Goal: Task Accomplishment & Management: Manage account settings

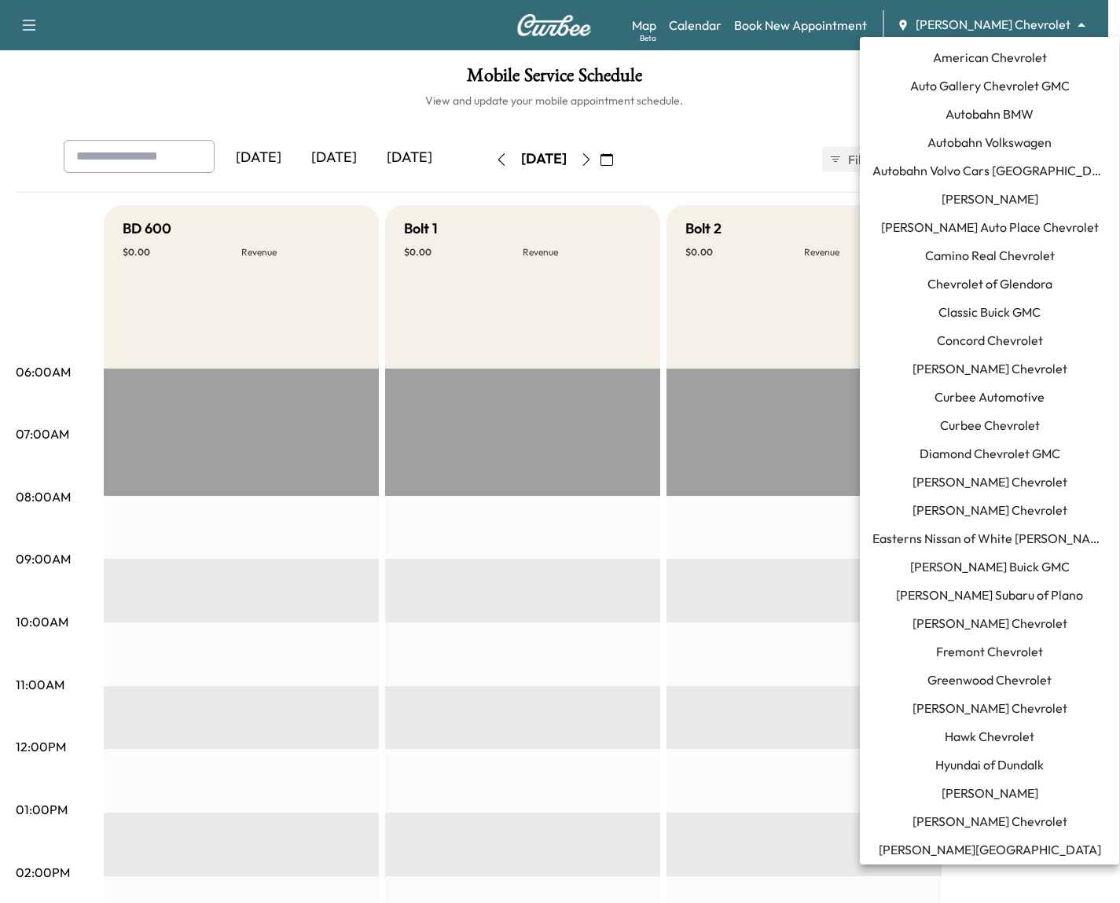
click at [1007, 32] on body "Support Log Out Map Beta Calendar Book New Appointment [PERSON_NAME] Chevrolet …" at bounding box center [560, 451] width 1120 height 903
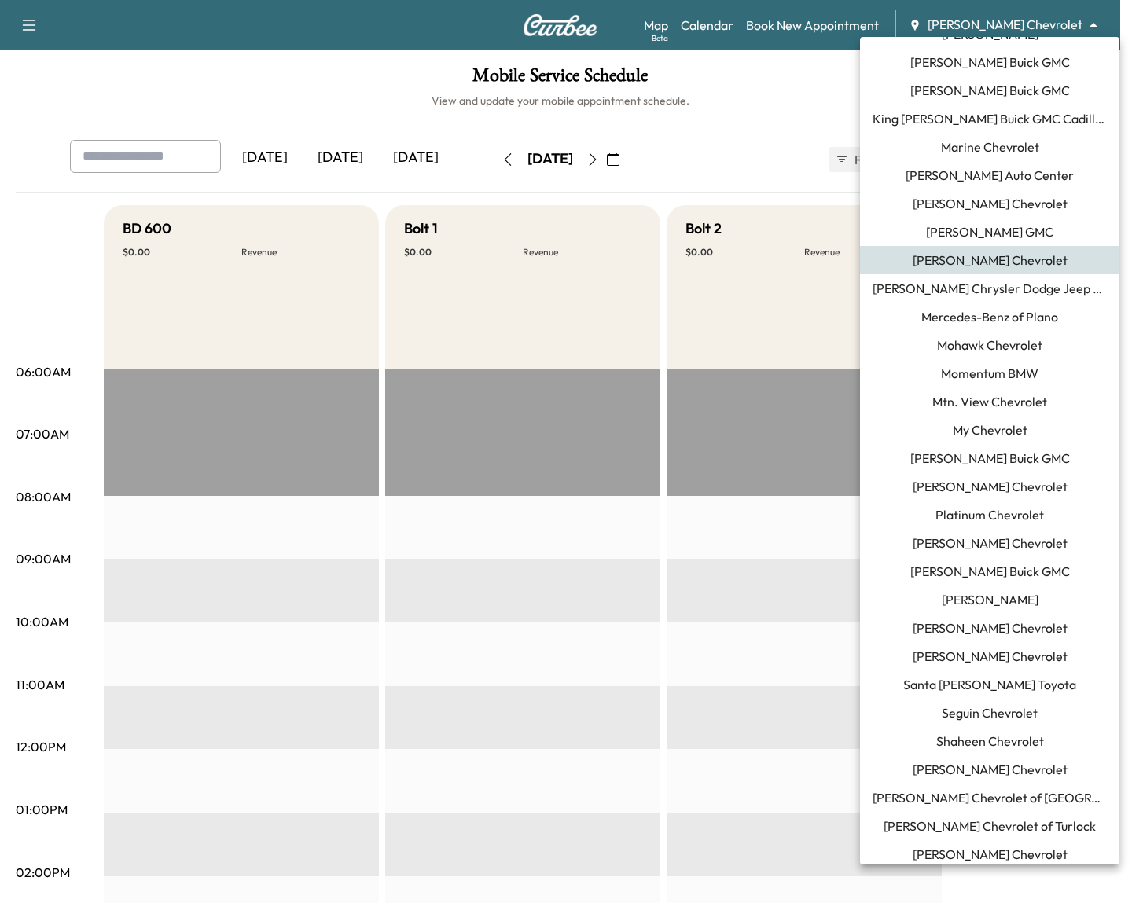
scroll to position [1052, 0]
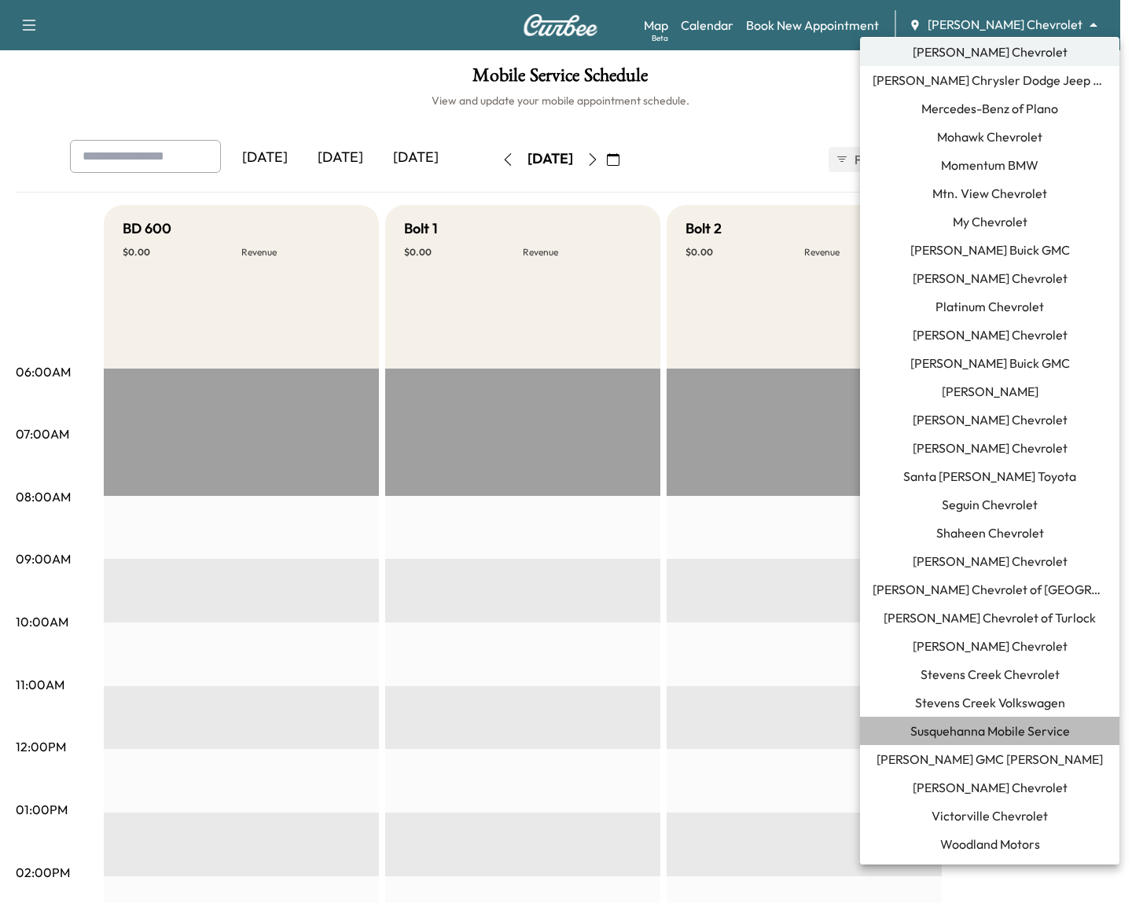
click at [1007, 732] on span "Susquehanna Mobile Service" at bounding box center [990, 730] width 160 height 19
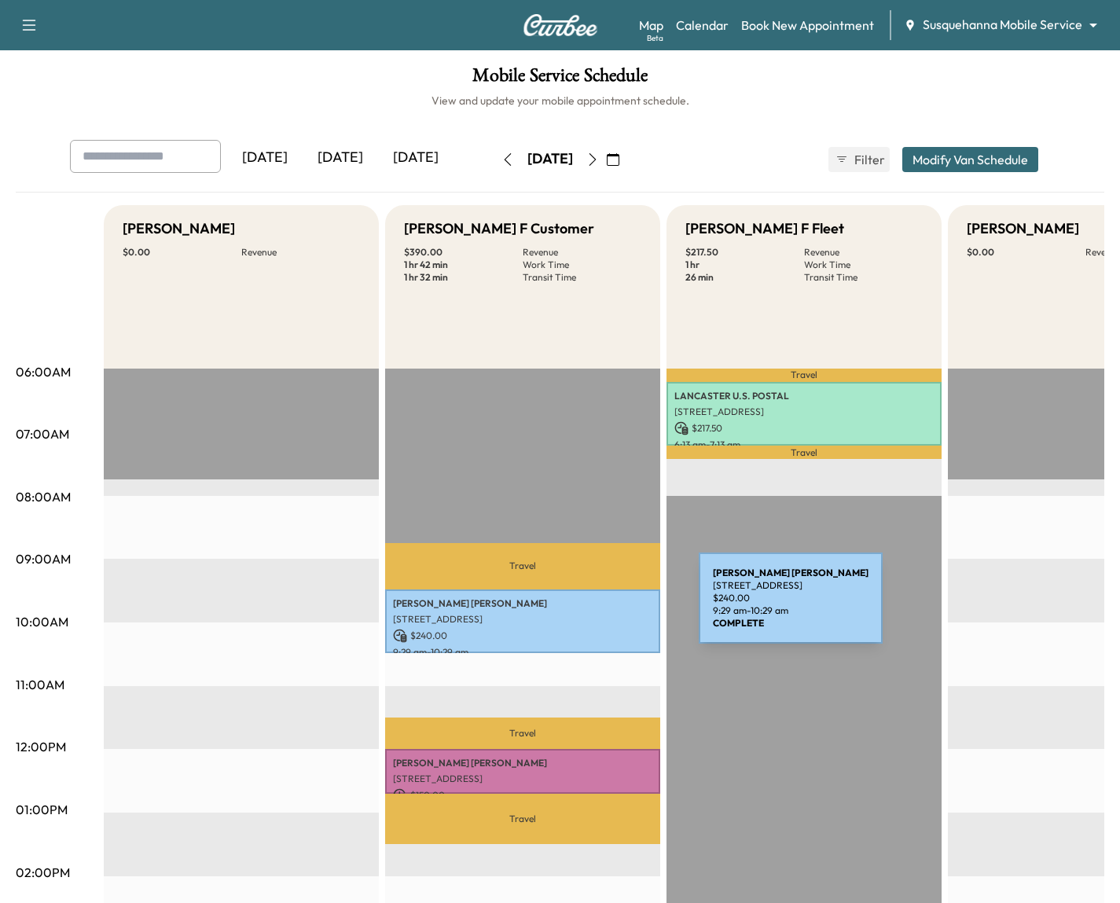
click at [581, 607] on div "[PERSON_NAME] [STREET_ADDRESS] $ 240.00 9:29 am - 10:29 am" at bounding box center [522, 621] width 275 height 64
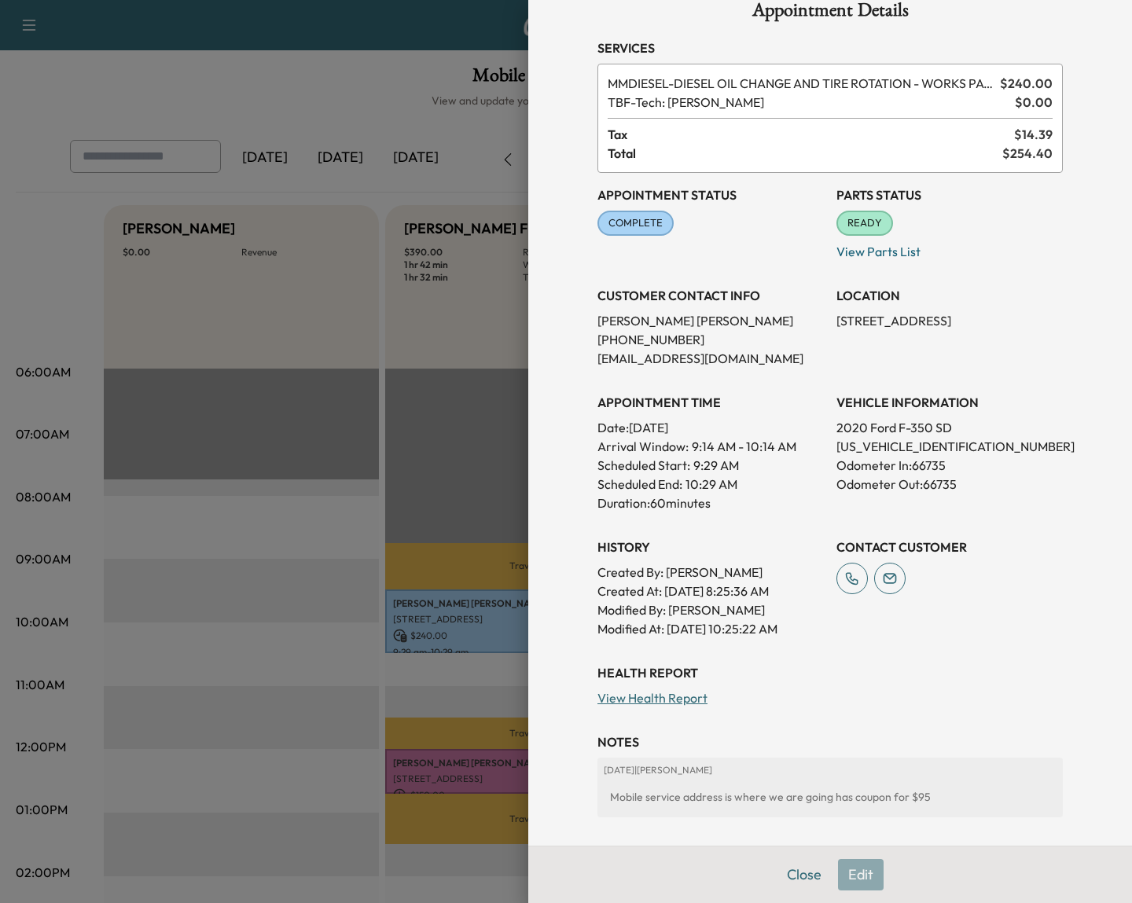
scroll to position [109, 0]
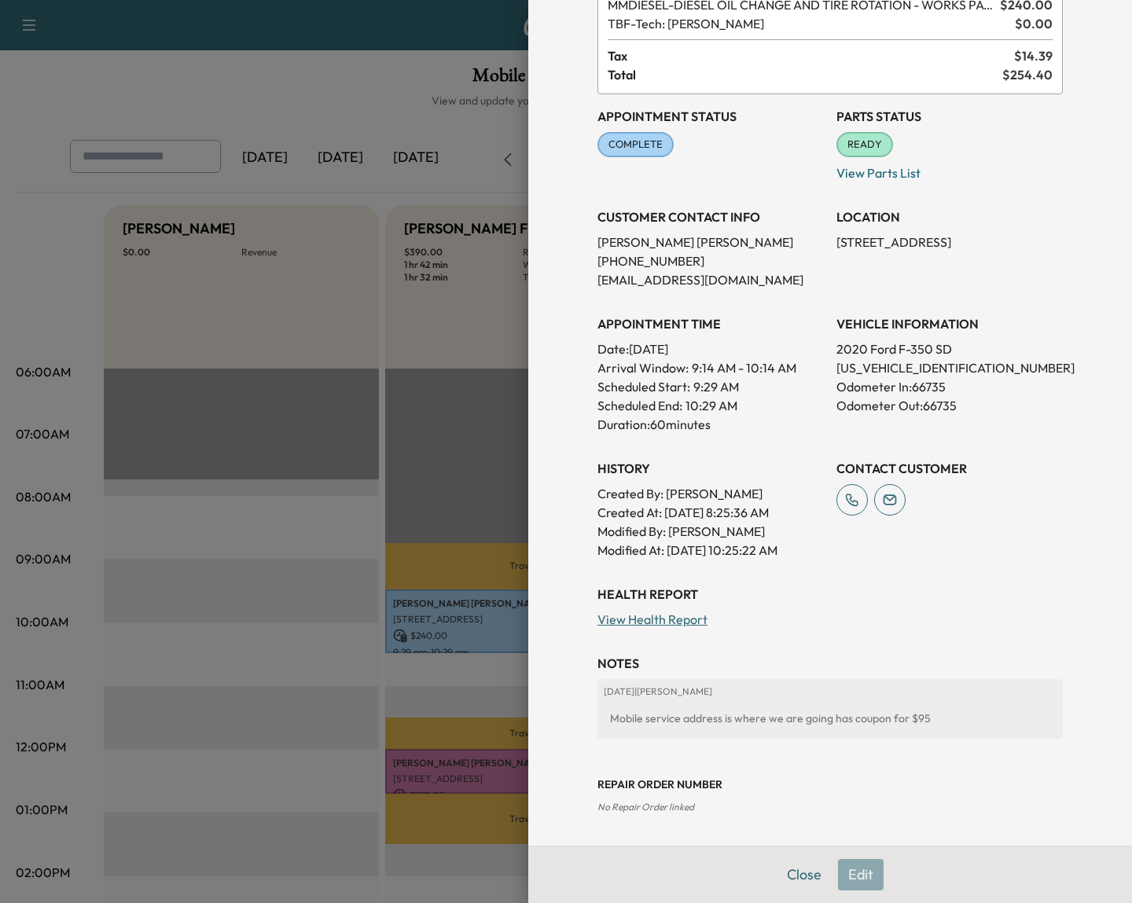
click at [860, 875] on div "Close Edit" at bounding box center [830, 874] width 604 height 57
click at [295, 506] on div at bounding box center [566, 451] width 1132 height 903
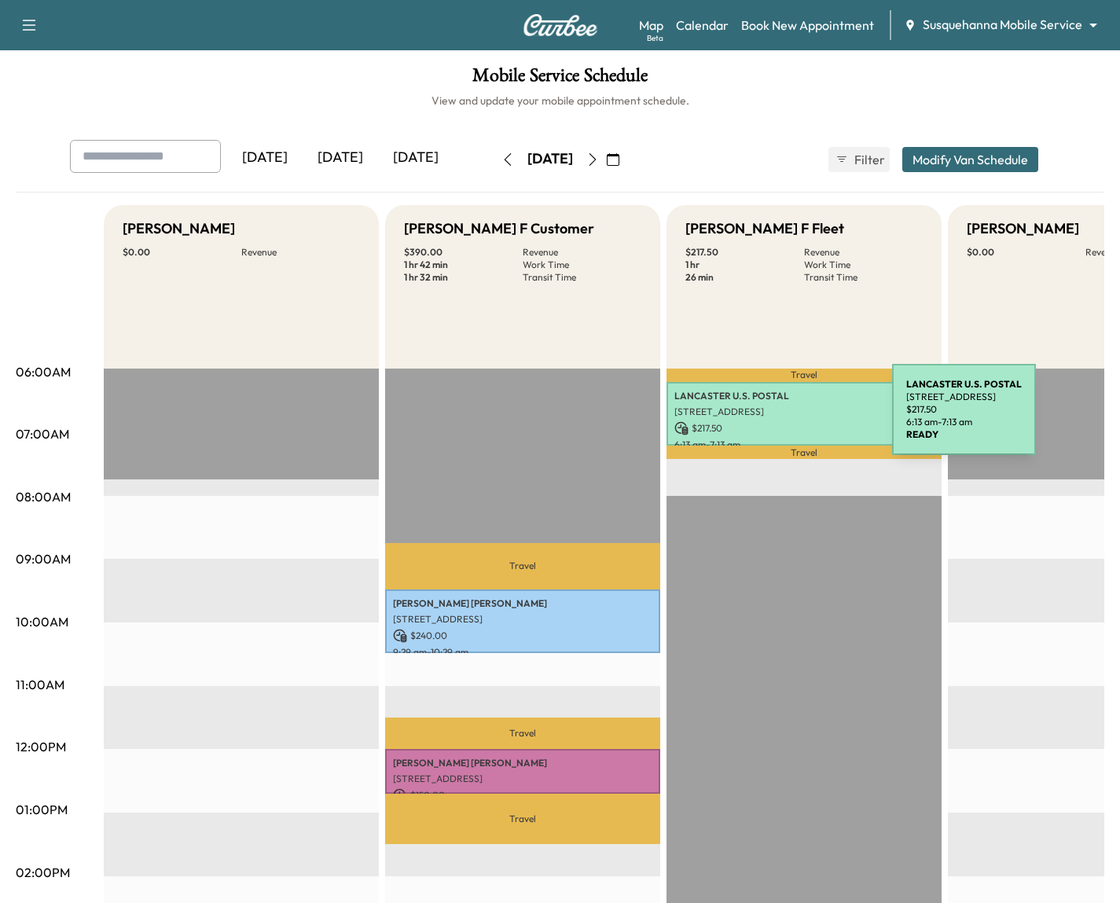
click at [774, 419] on div "LANCASTER U.S. POSTAL [STREET_ADDRESS] $ 217.50 6:13 am - 7:13 am" at bounding box center [803, 414] width 275 height 64
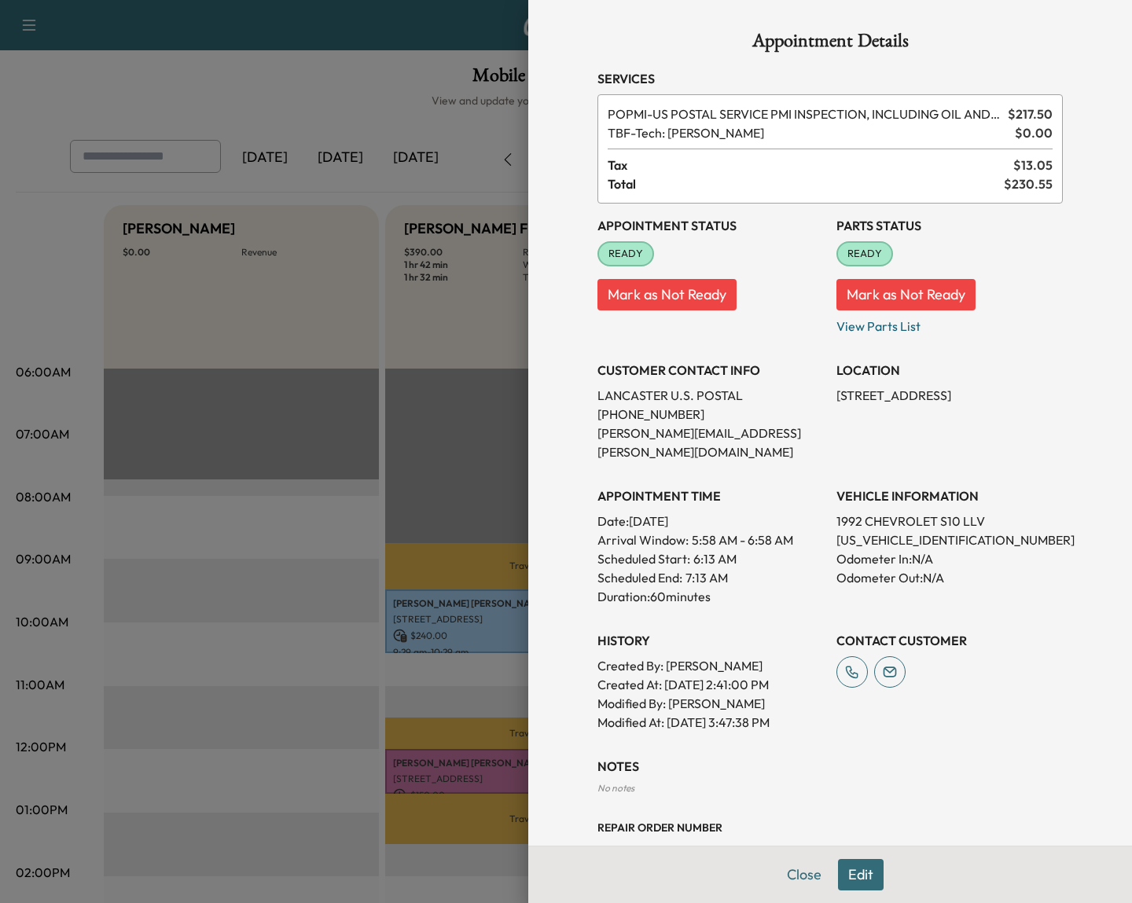
click at [860, 867] on button "Edit" at bounding box center [861, 874] width 46 height 31
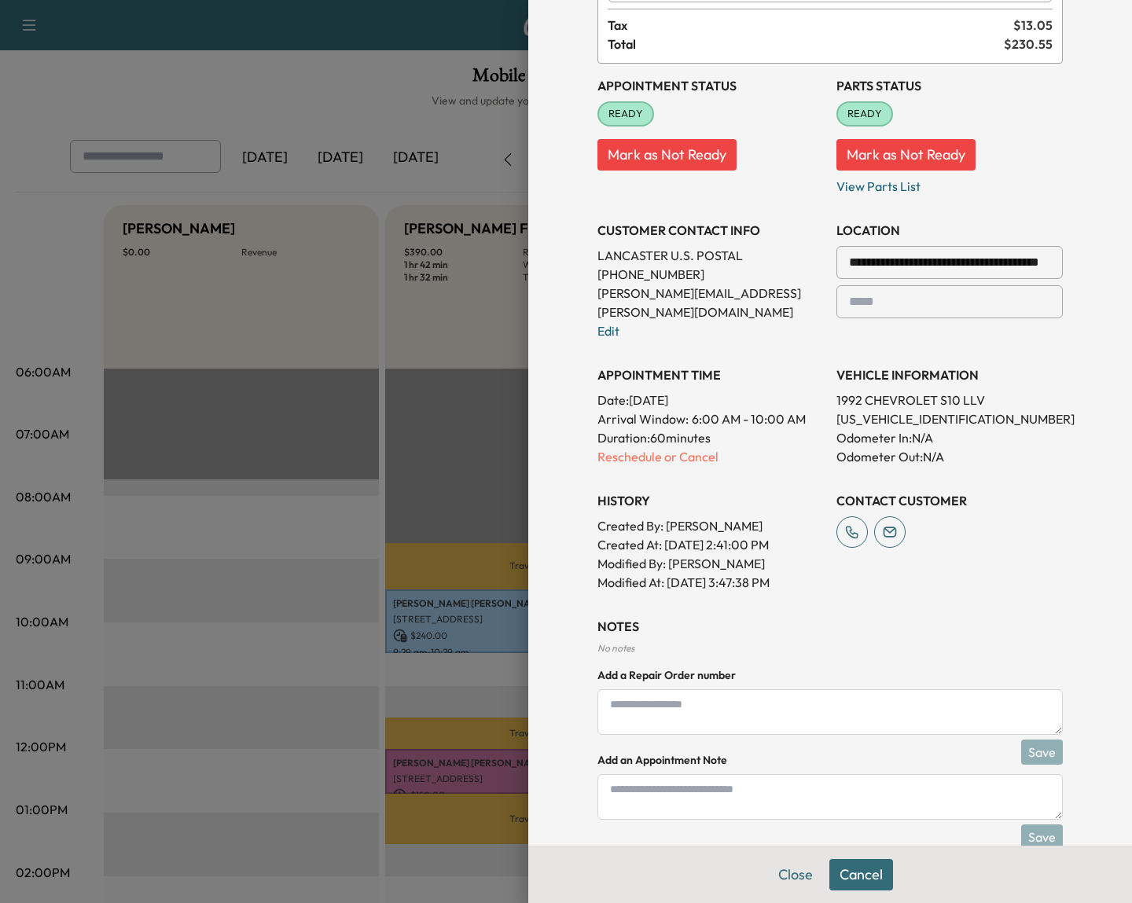
scroll to position [189, 0]
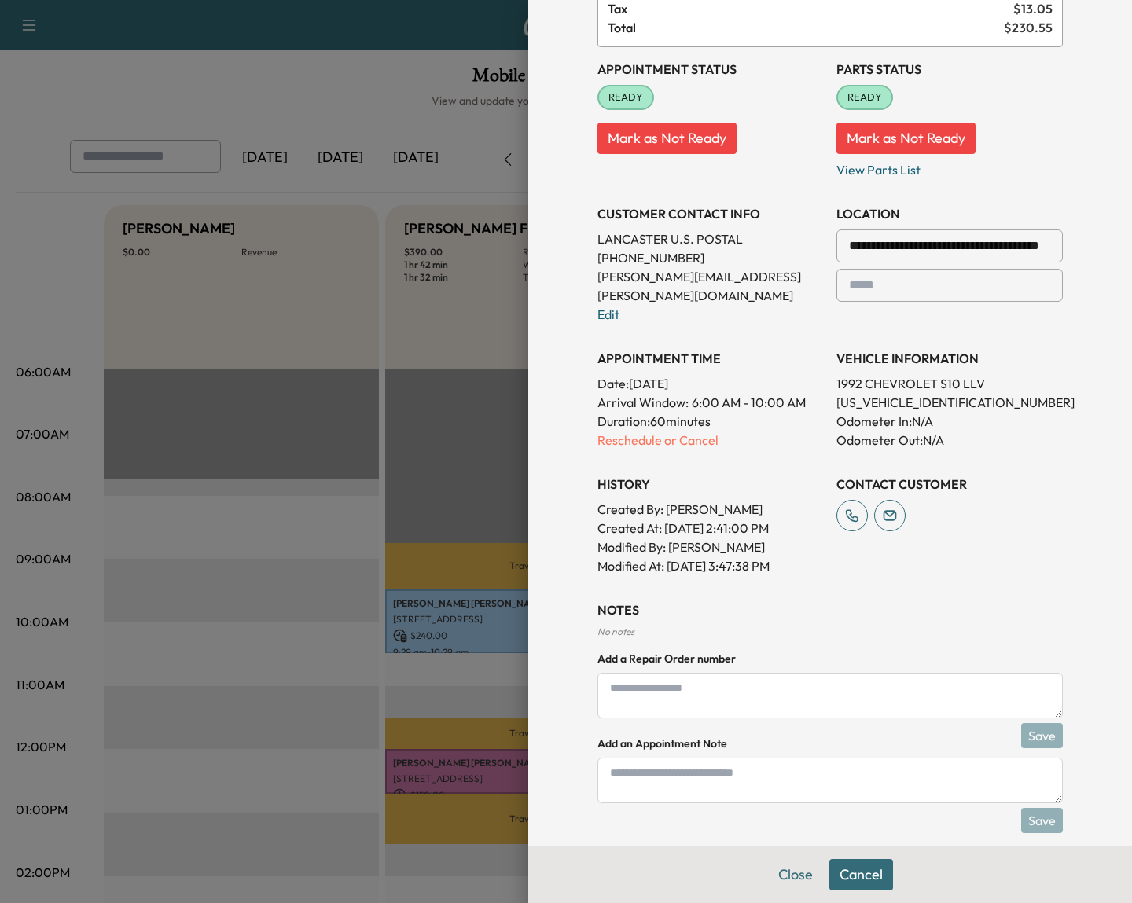
click at [597, 600] on h3 "NOTES" at bounding box center [829, 609] width 465 height 19
drag, startPoint x: 604, startPoint y: 608, endPoint x: 639, endPoint y: 666, distance: 67.7
click at [639, 666] on div "NOTES No notes Add a Repair Order number Save Add an Appointment Note Save" at bounding box center [829, 703] width 465 height 207
click at [639, 673] on textarea at bounding box center [829, 696] width 465 height 46
click at [652, 758] on textarea at bounding box center [829, 781] width 465 height 46
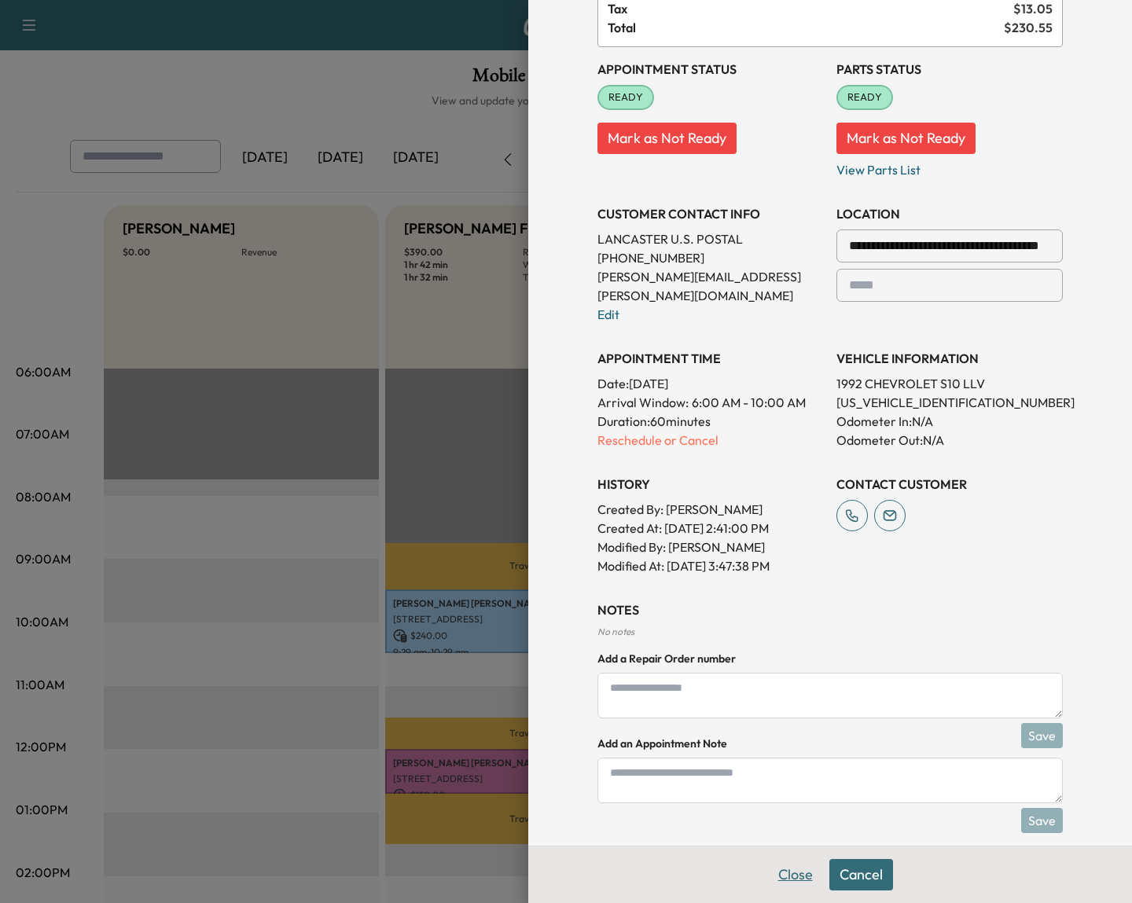
click at [788, 864] on button "Close" at bounding box center [795, 874] width 55 height 31
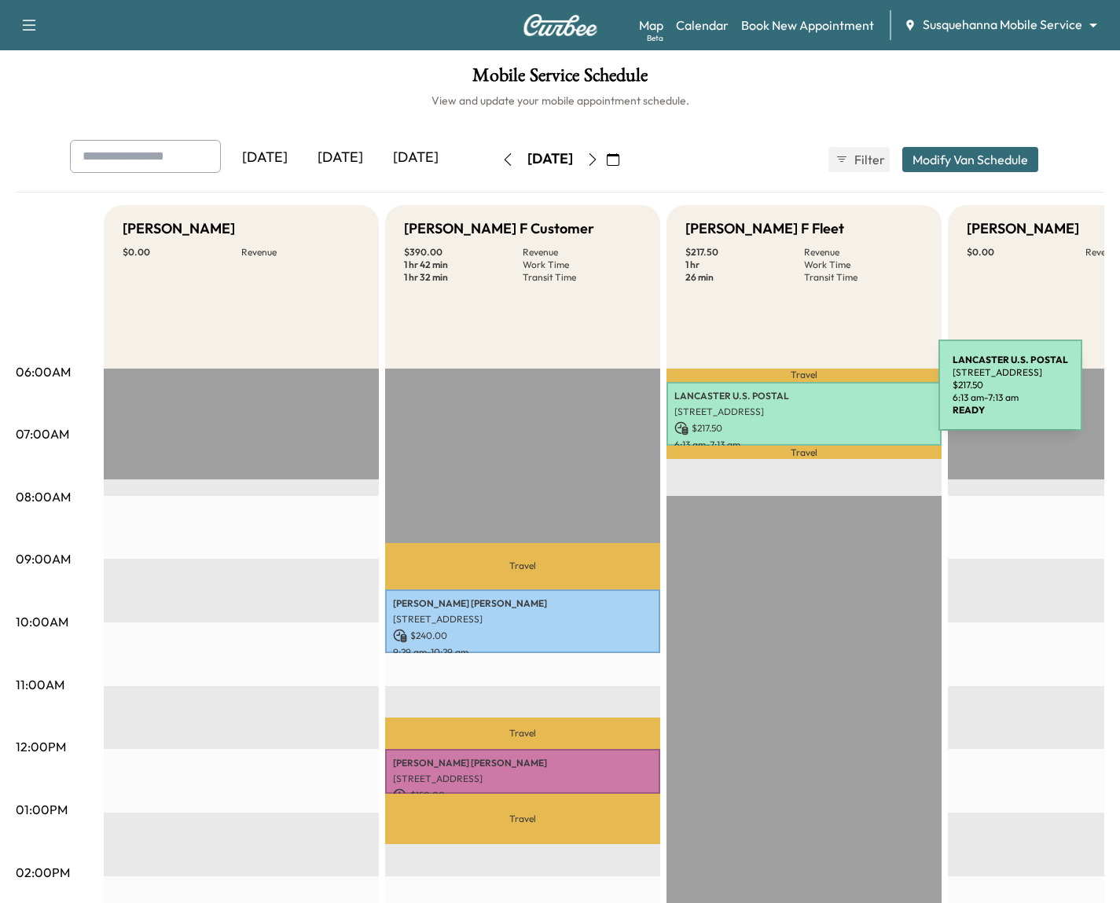
click at [820, 394] on p "LANCASTER U.S. POSTAL" at bounding box center [803, 396] width 259 height 13
